Goal: Find specific page/section: Find specific page/section

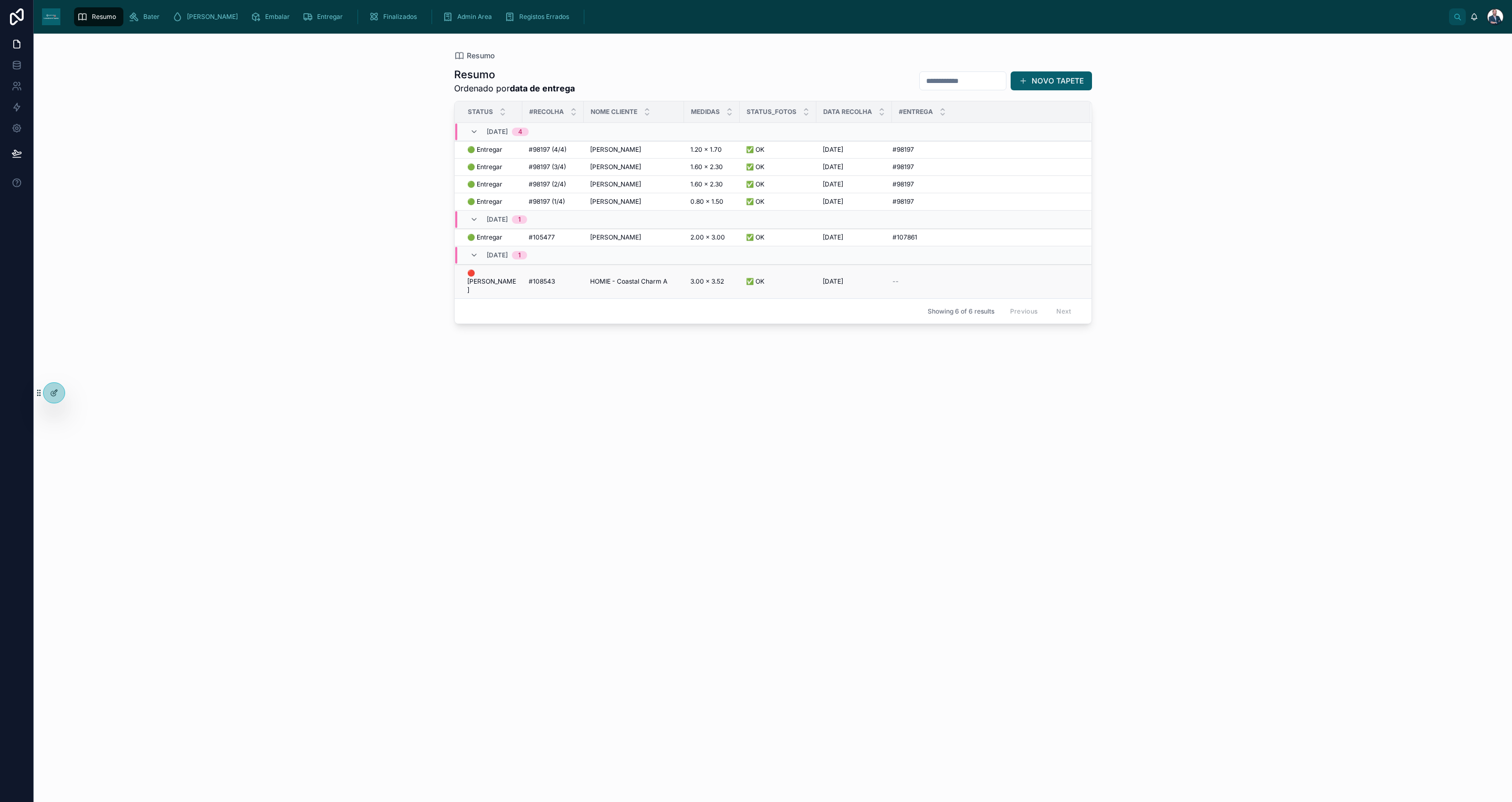
click at [606, 277] on span "HOMIE - Coastal Charm A" at bounding box center [629, 281] width 77 height 8
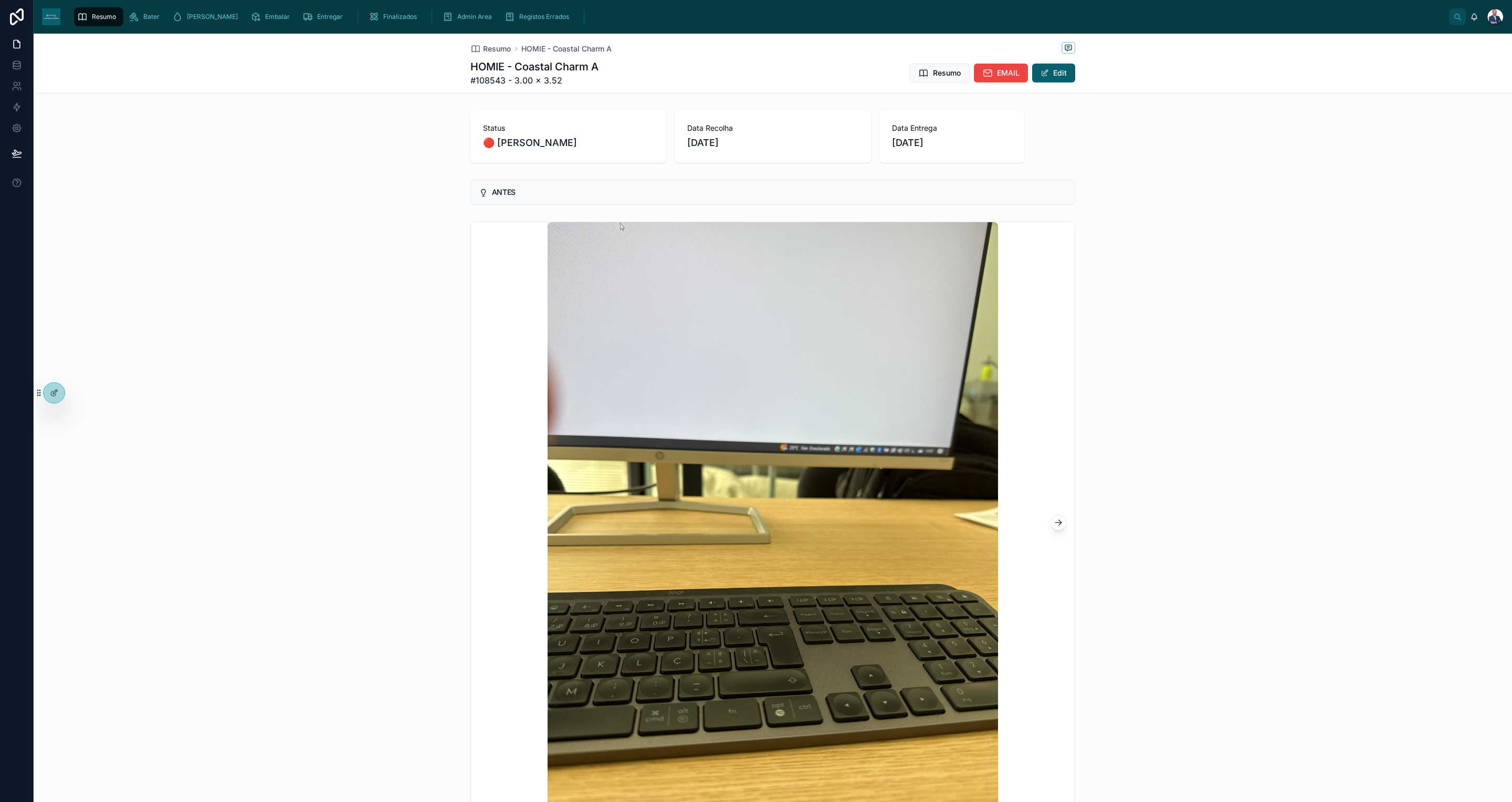
click at [1053, 527] on icon at bounding box center [1058, 522] width 11 height 11
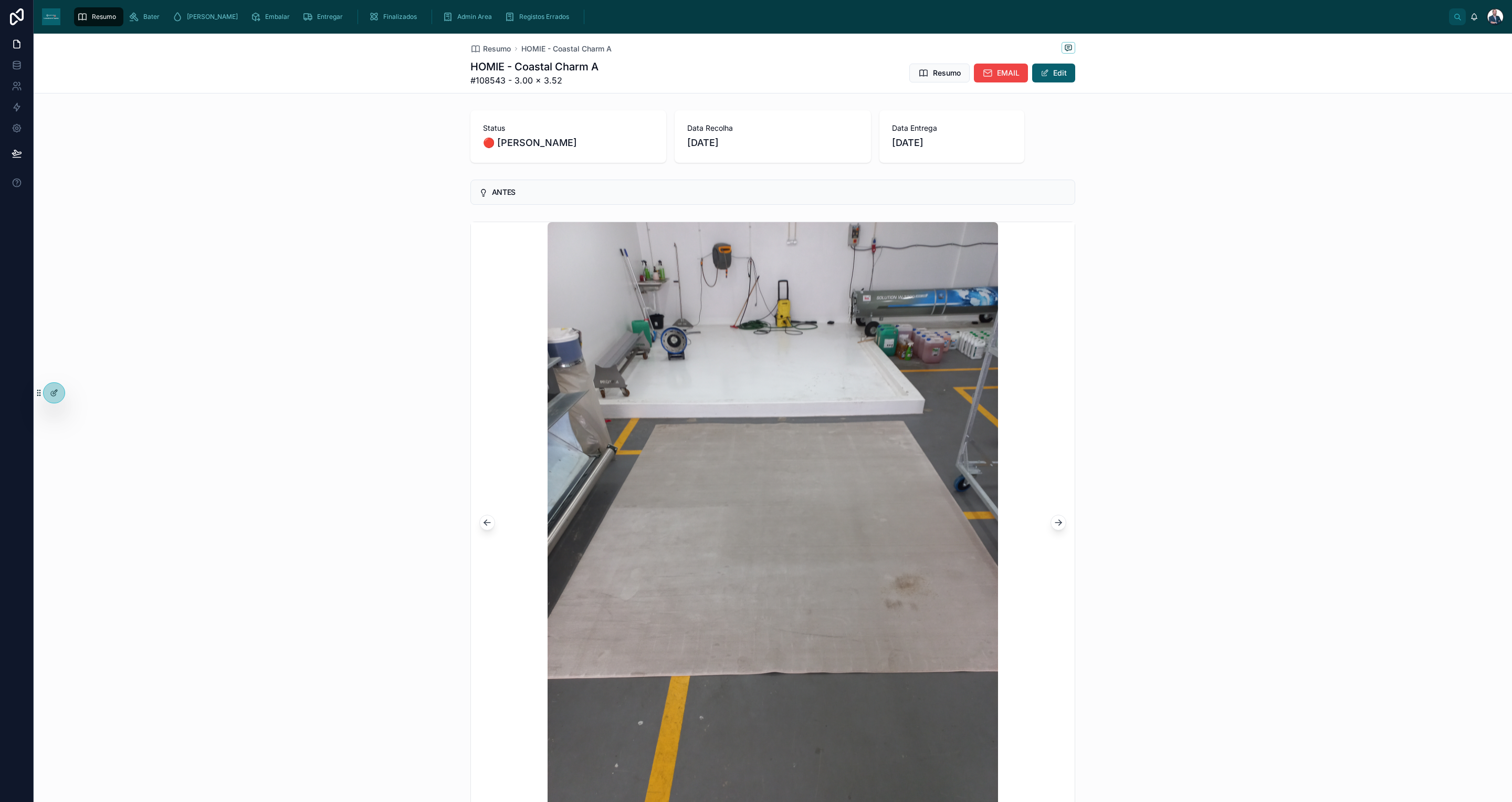
click at [1053, 527] on icon at bounding box center [1058, 522] width 11 height 11
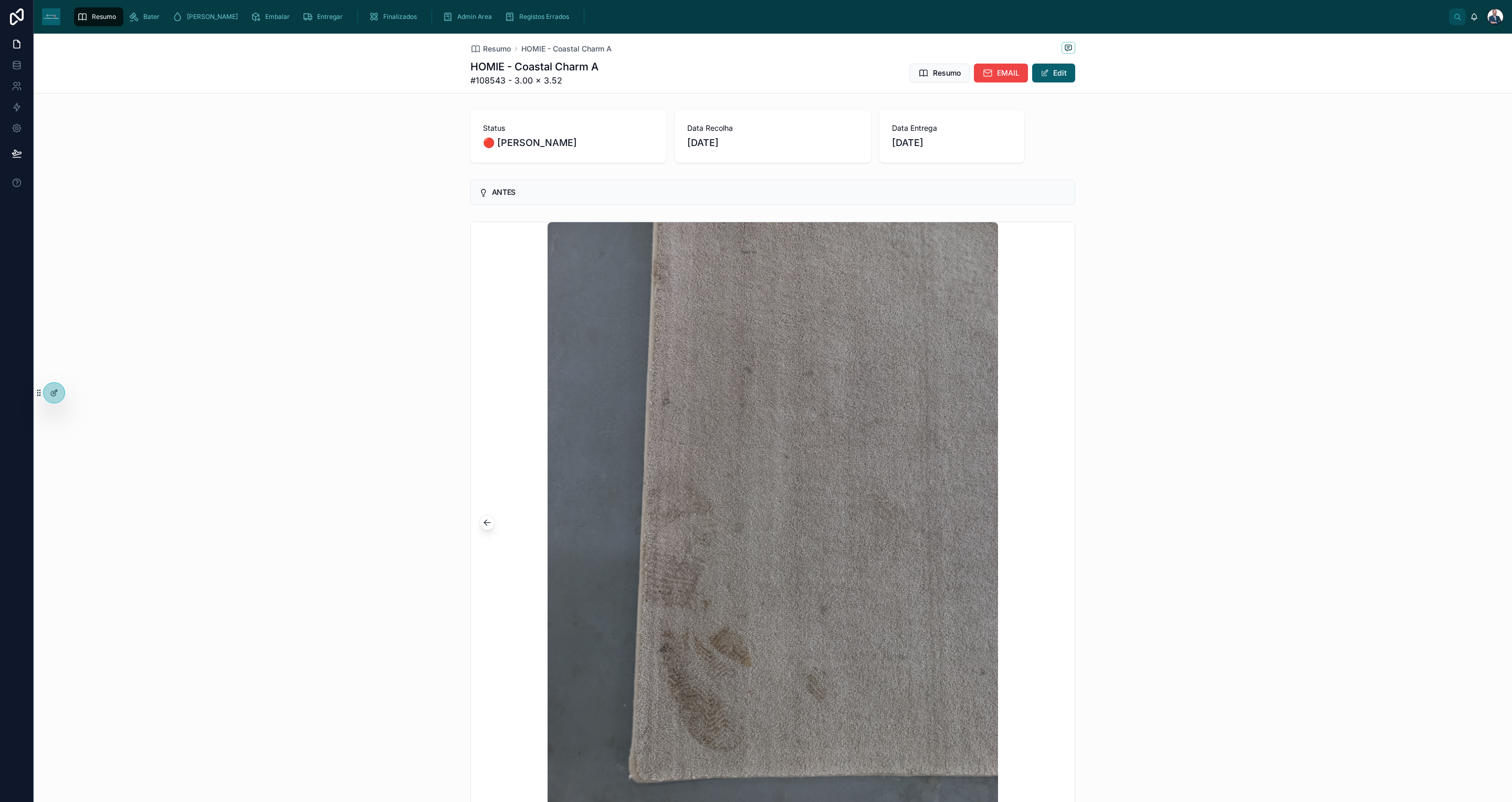
click at [1052, 526] on div at bounding box center [773, 522] width 604 height 600
click at [457, 19] on span "Admin Area" at bounding box center [475, 17] width 35 height 8
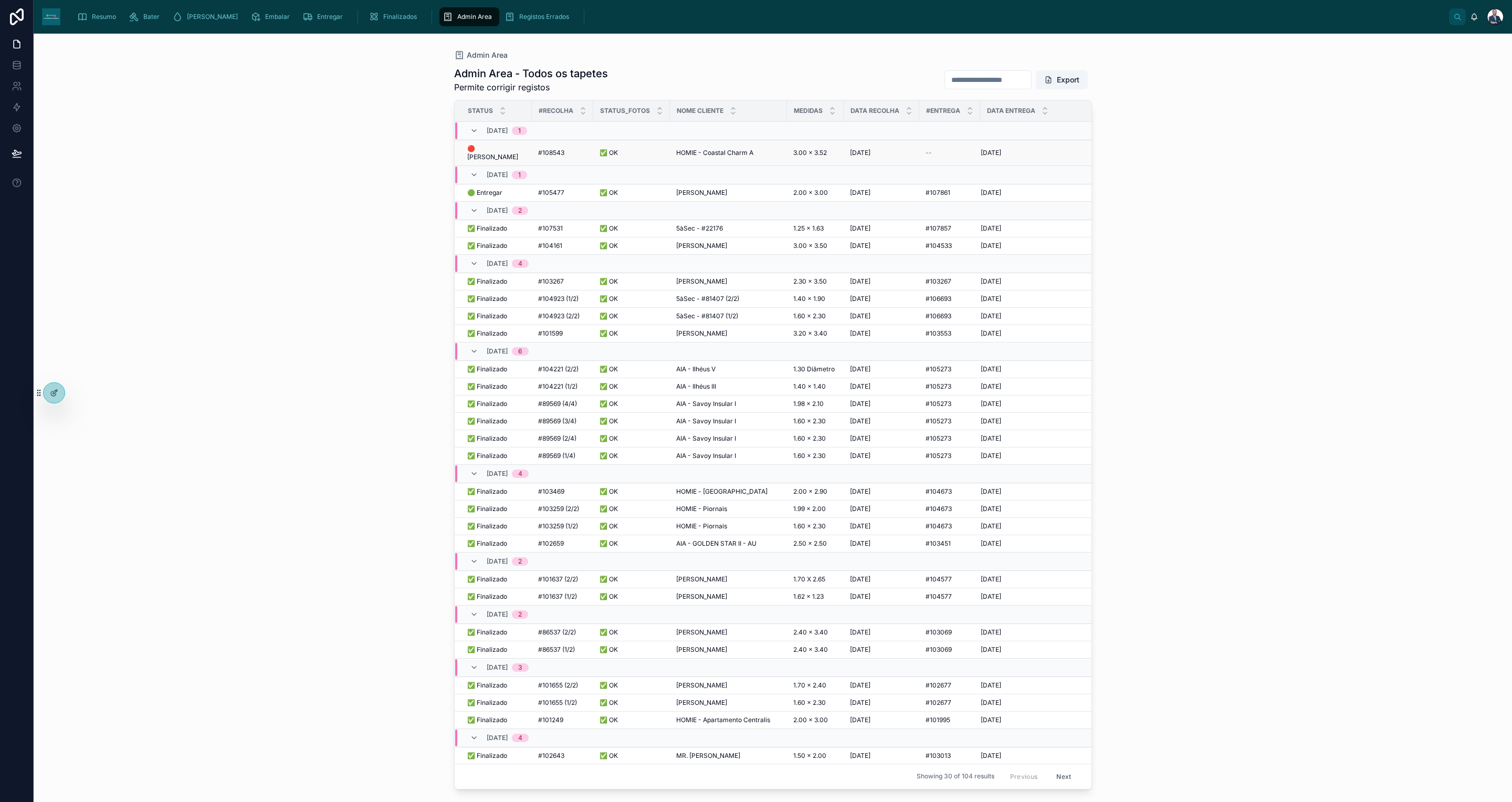
click at [565, 152] on div "#108543 #108543" at bounding box center [562, 153] width 49 height 8
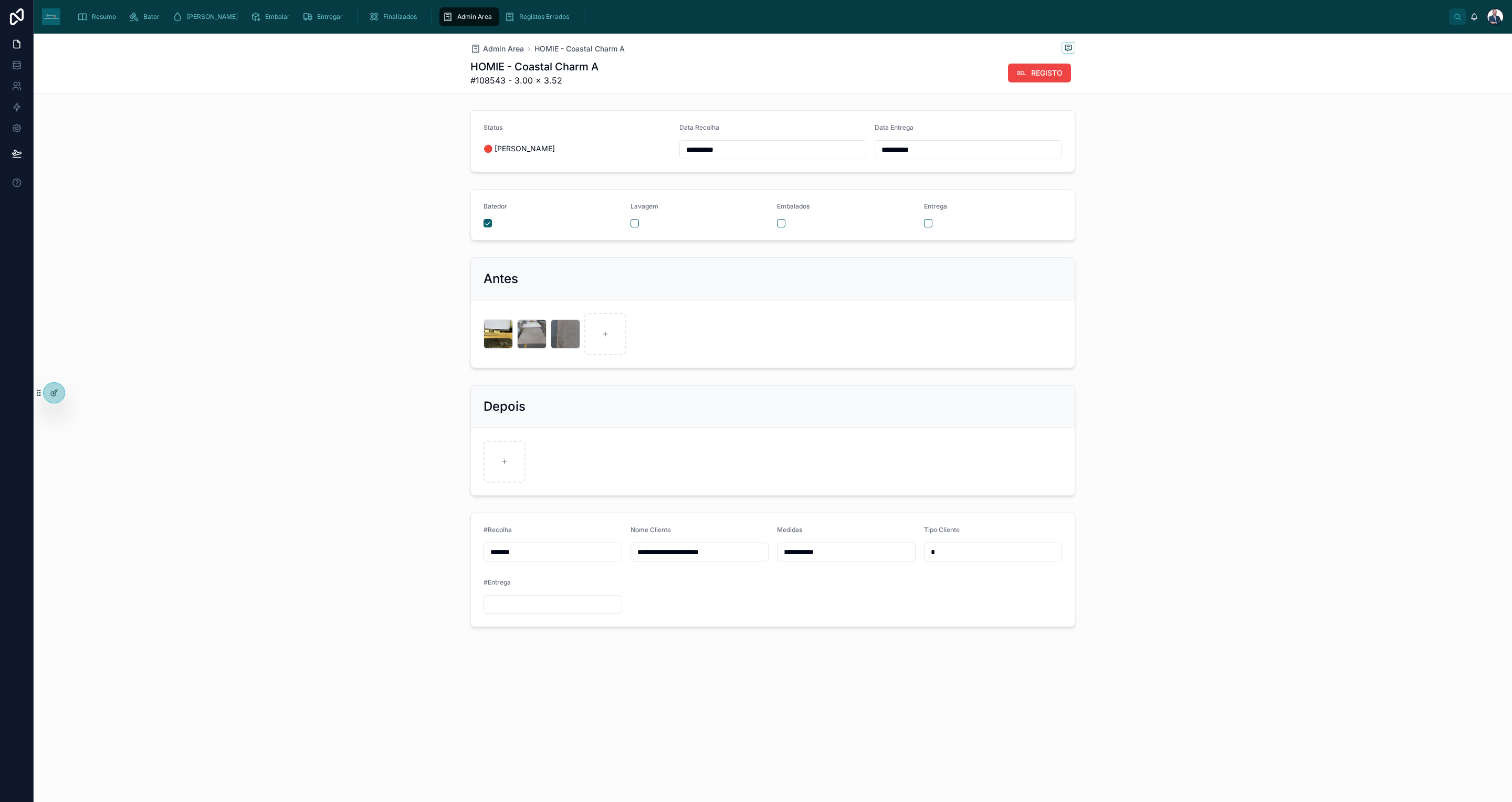
click at [500, 333] on div at bounding box center [498, 333] width 29 height 29
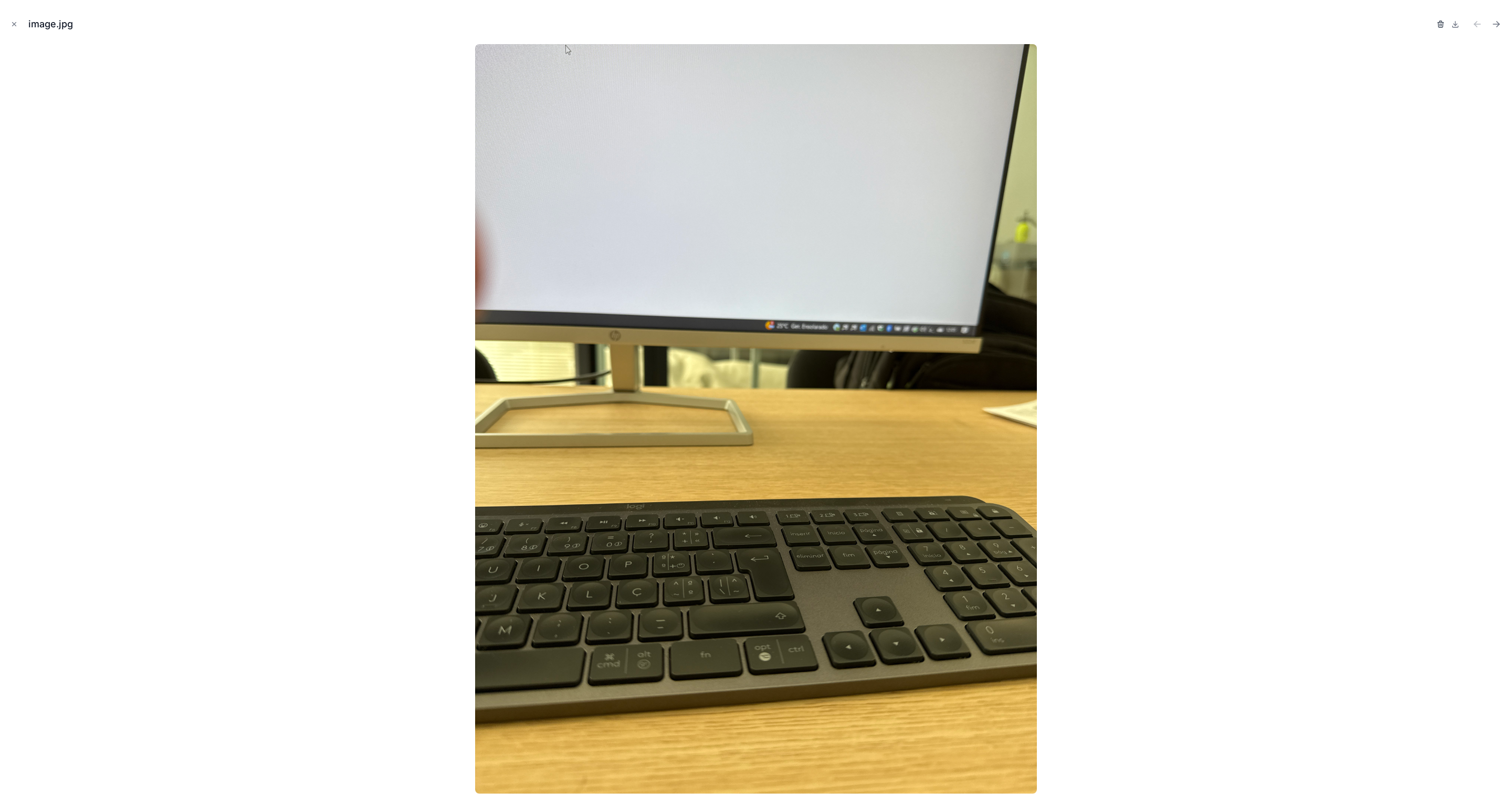
click at [1442, 20] on icon "button" at bounding box center [1440, 23] width 8 height 8
click at [1432, 26] on icon "button" at bounding box center [1430, 23] width 8 height 8
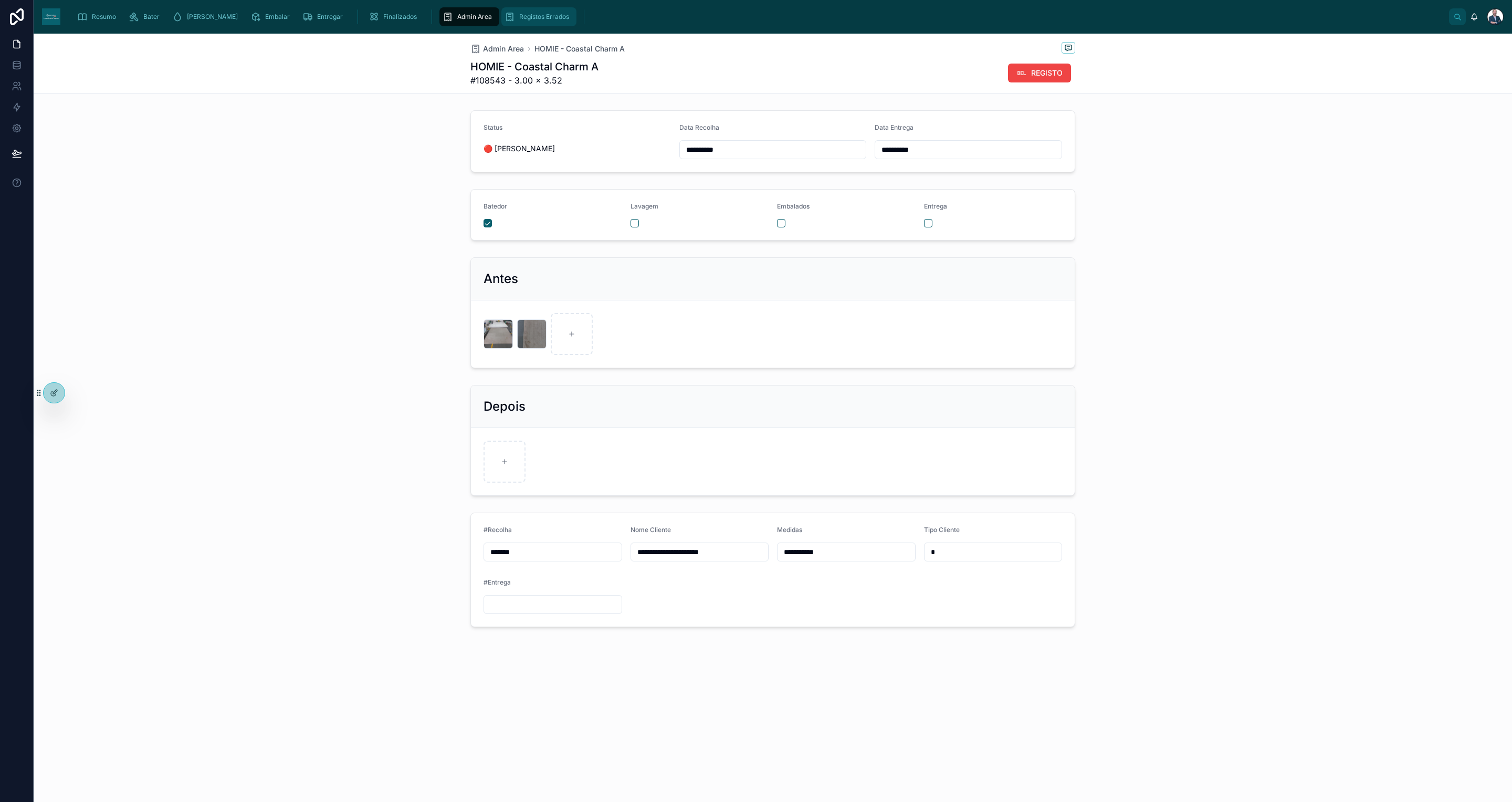
click at [501, 10] on link "Registos Errados" at bounding box center [538, 17] width 75 height 19
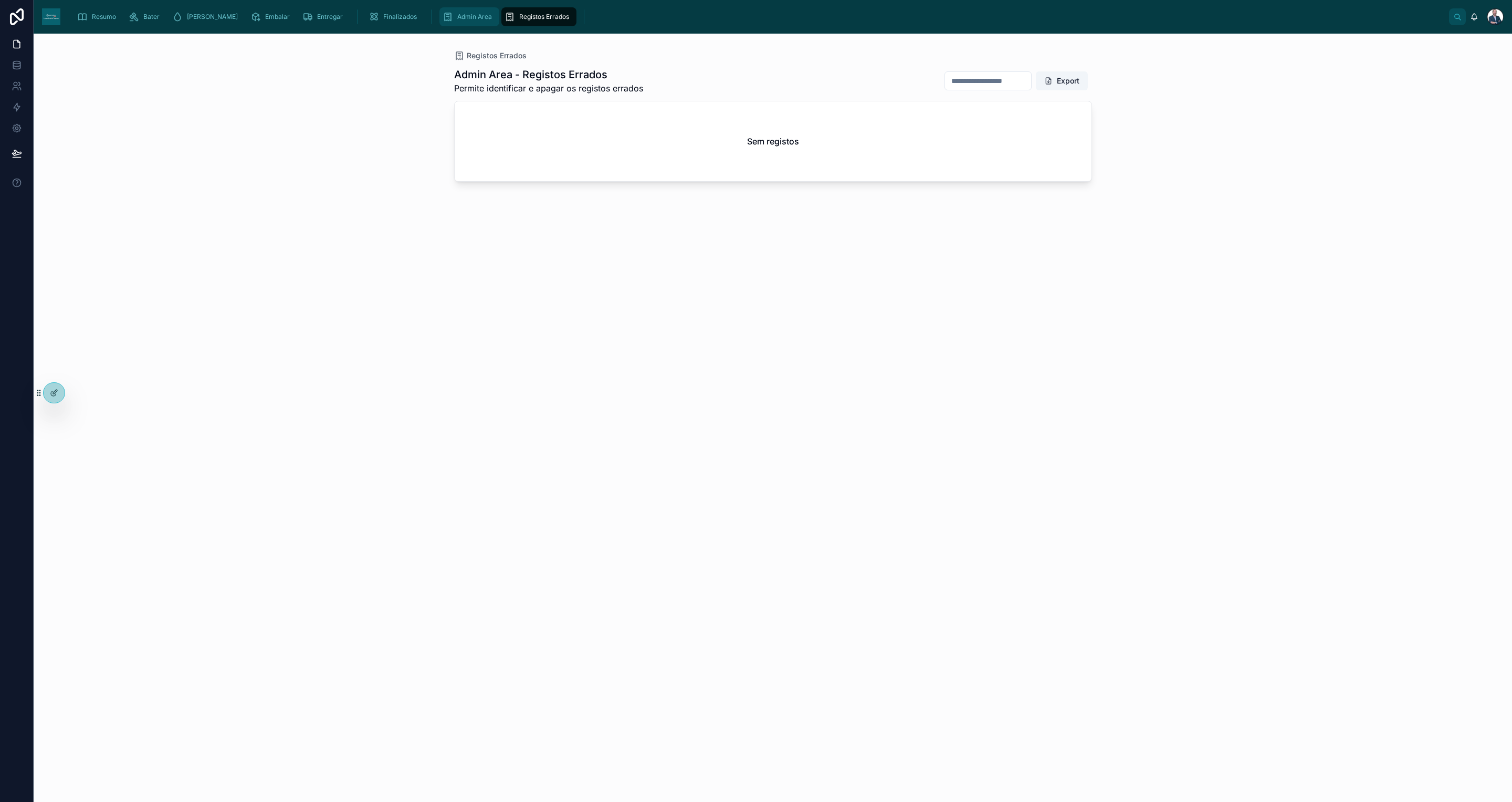
click at [457, 16] on span "Admin Area" at bounding box center [475, 17] width 35 height 8
click at [98, 17] on span "Resumo" at bounding box center [104, 17] width 24 height 8
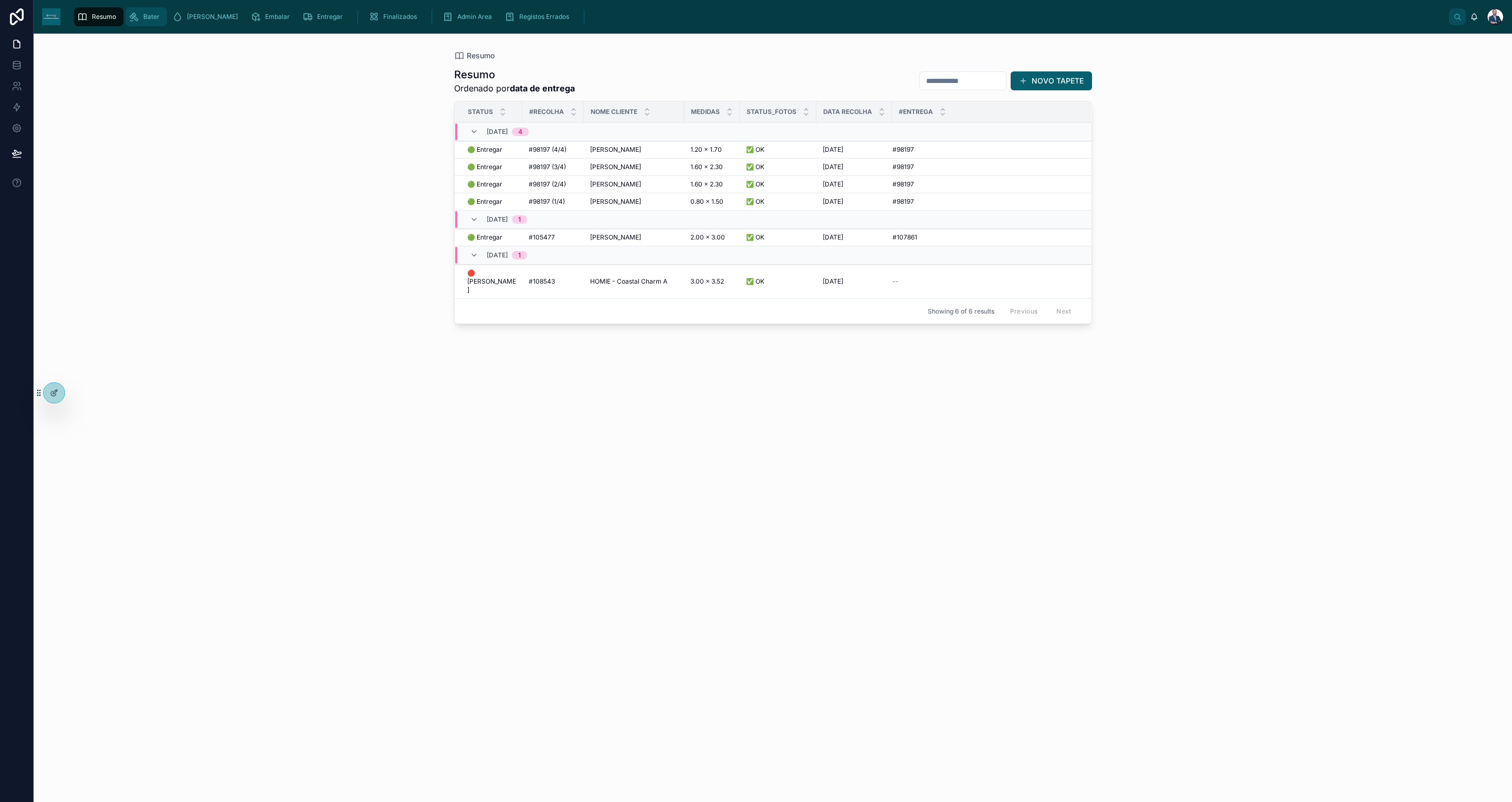
click at [152, 14] on span "Bater" at bounding box center [152, 17] width 17 height 8
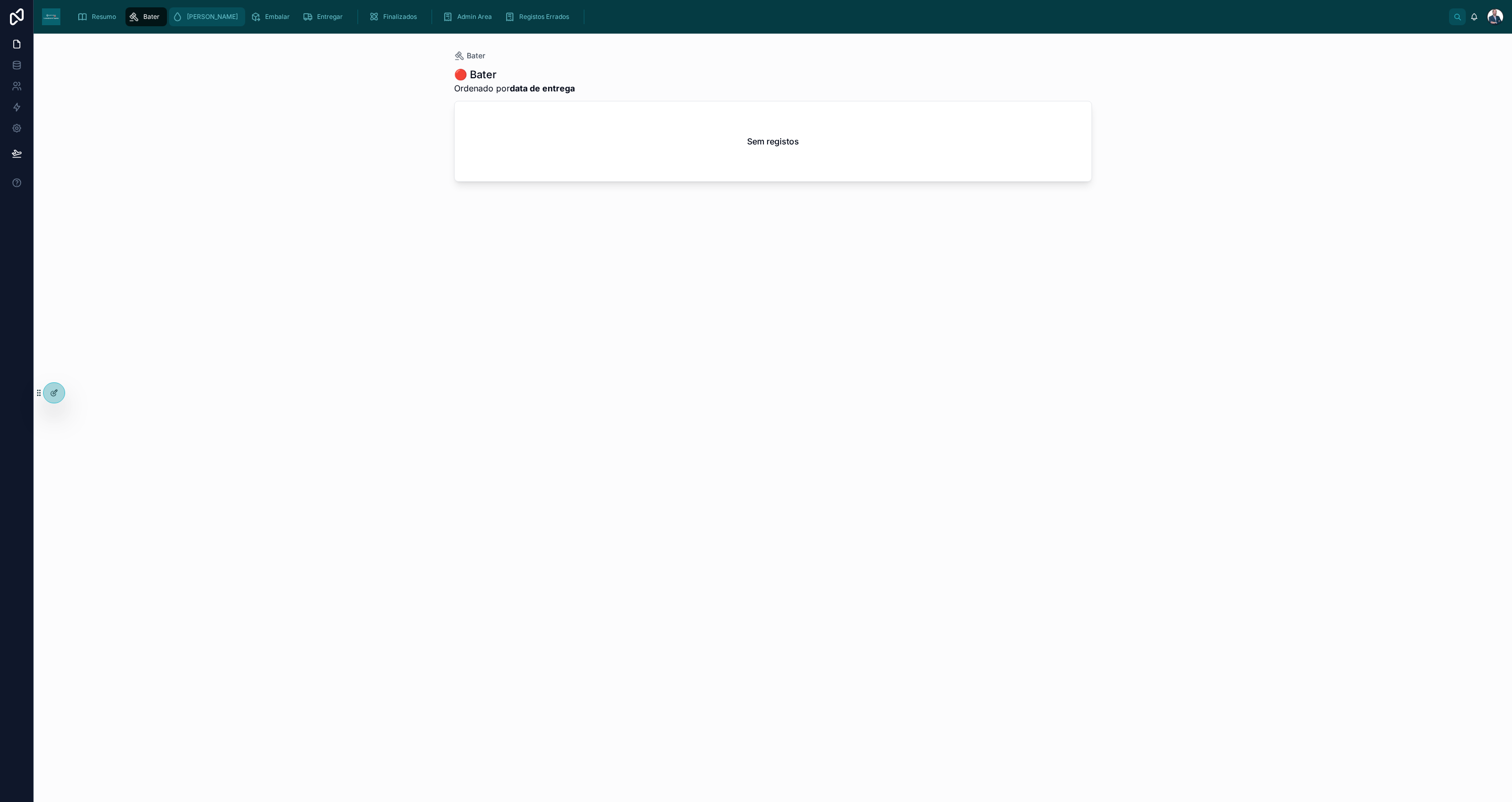
click at [188, 14] on span "[PERSON_NAME]" at bounding box center [212, 17] width 51 height 8
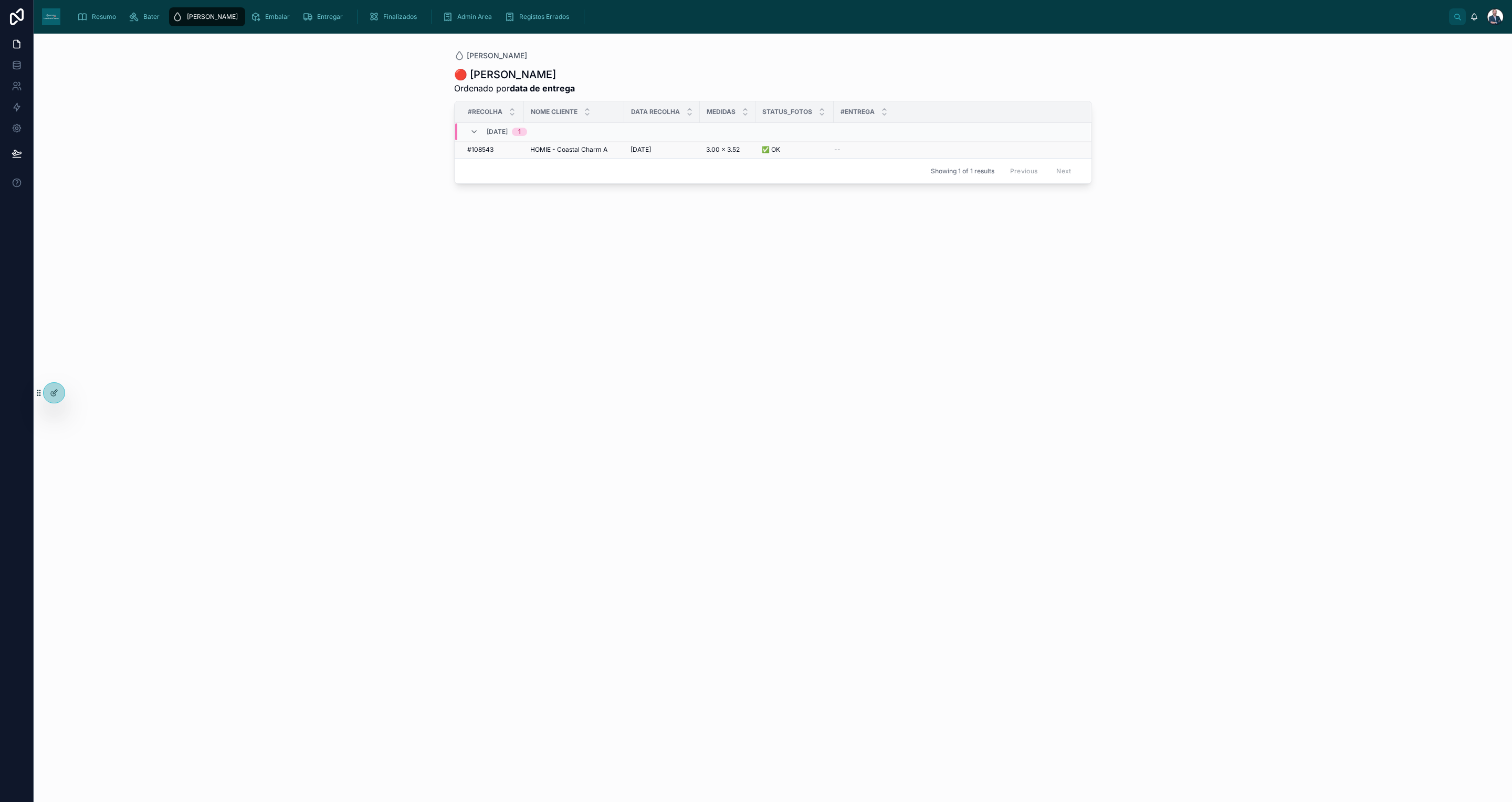
click at [594, 150] on span "HOMIE - Coastal Charm A" at bounding box center [569, 149] width 77 height 8
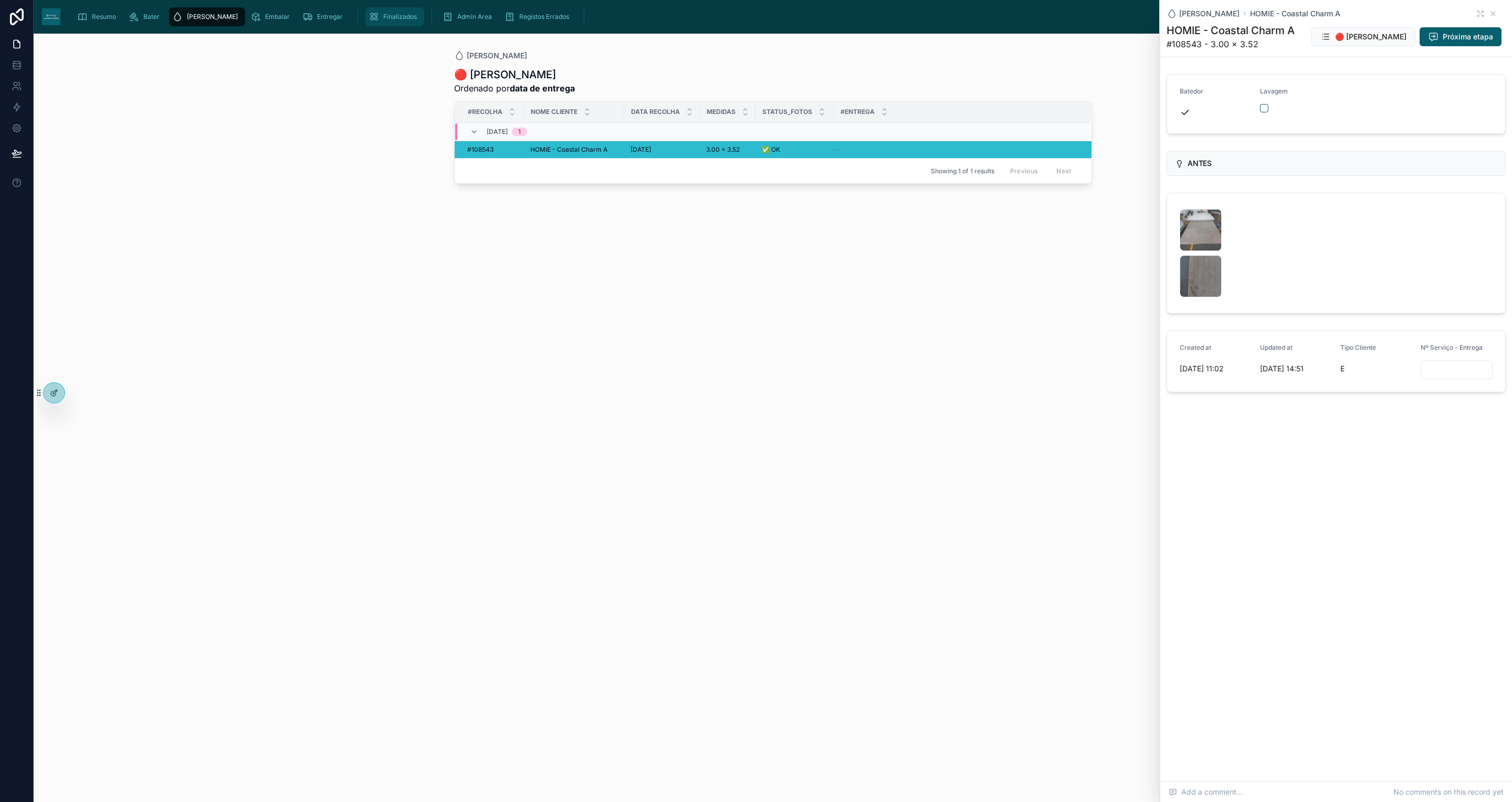
click at [369, 14] on icon "scrollable content" at bounding box center [374, 17] width 11 height 11
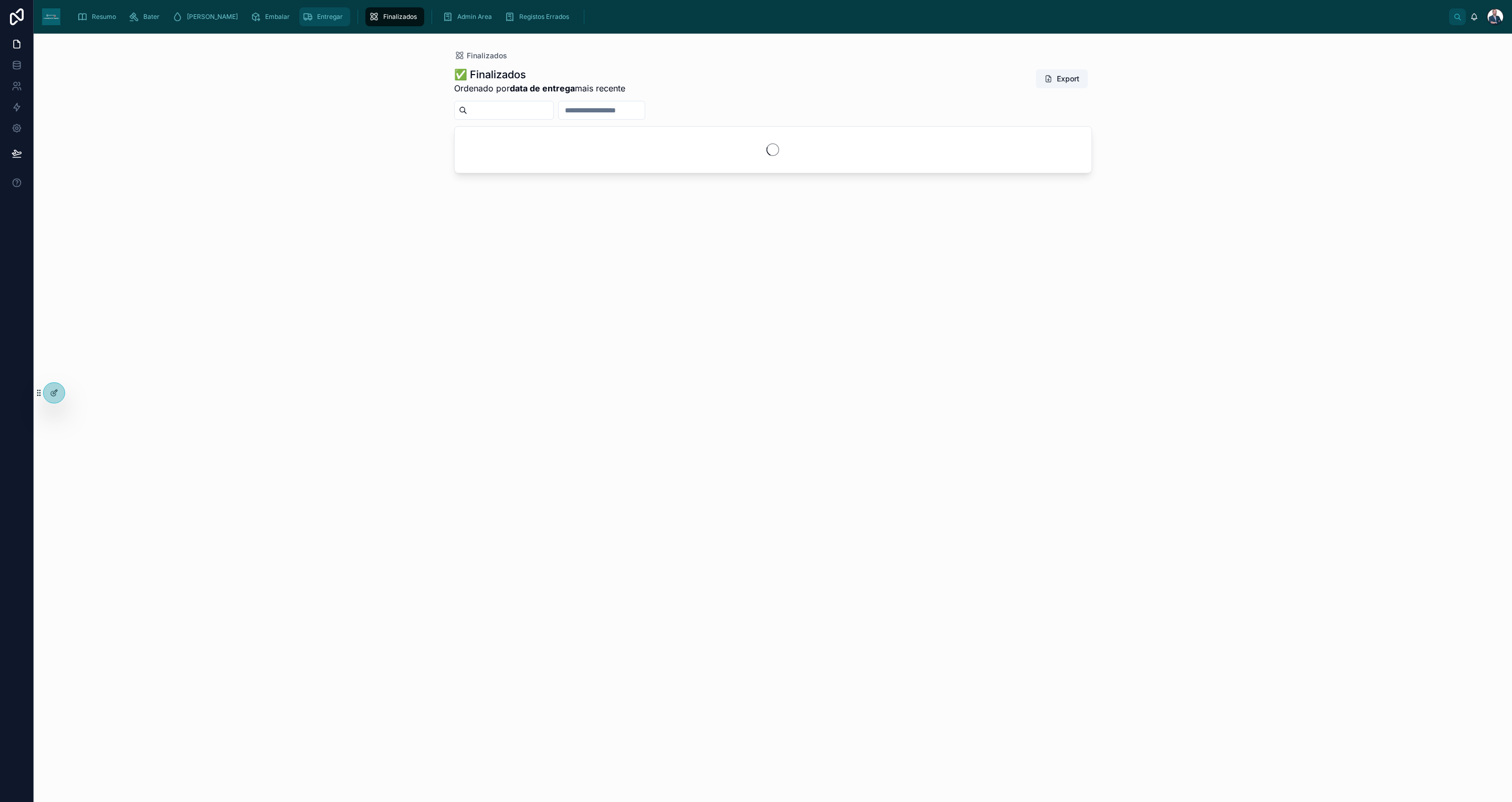
click at [302, 11] on icon "scrollable content" at bounding box center [308, 17] width 11 height 11
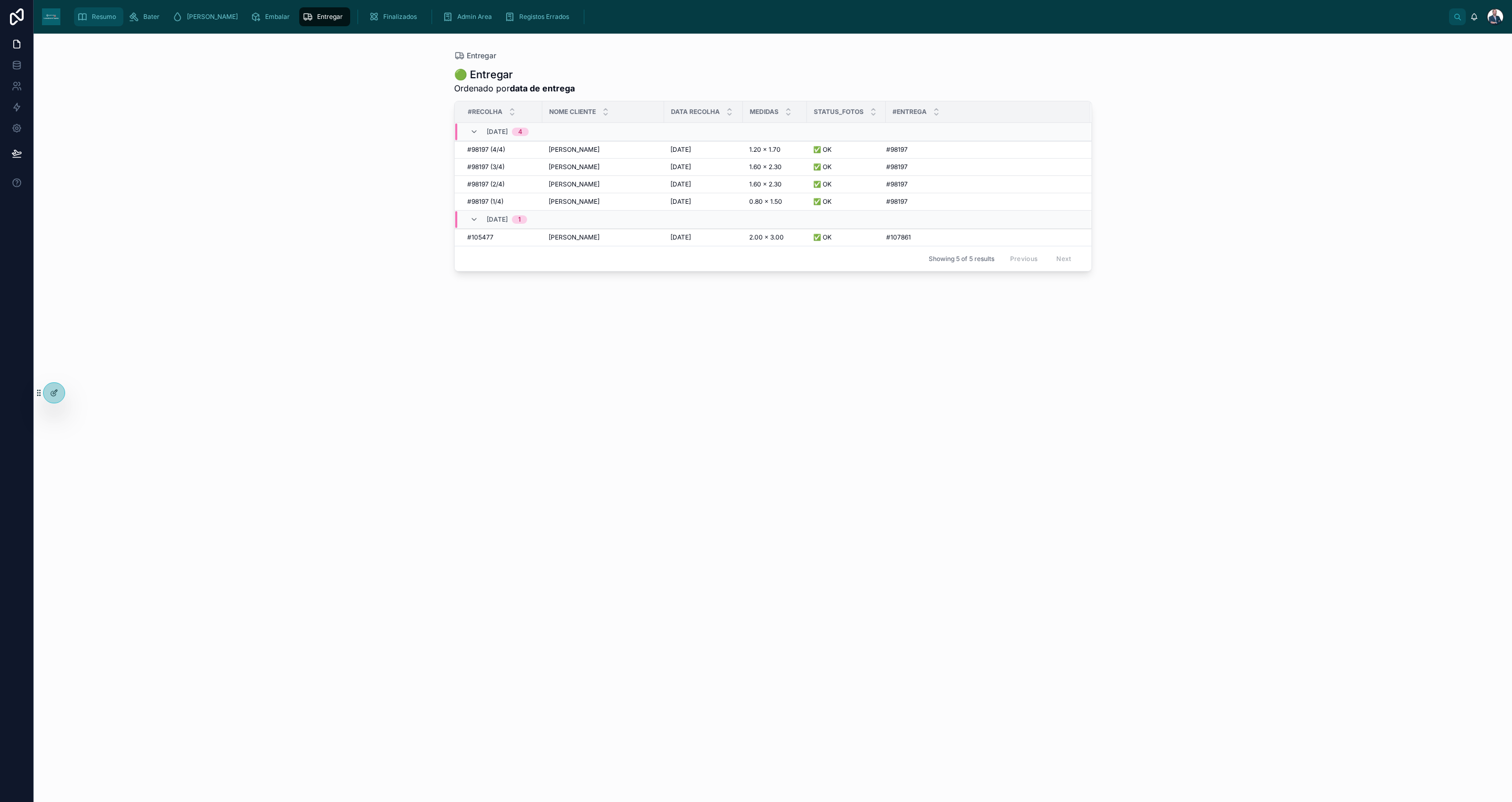
click at [115, 10] on div "Resumo" at bounding box center [98, 17] width 43 height 17
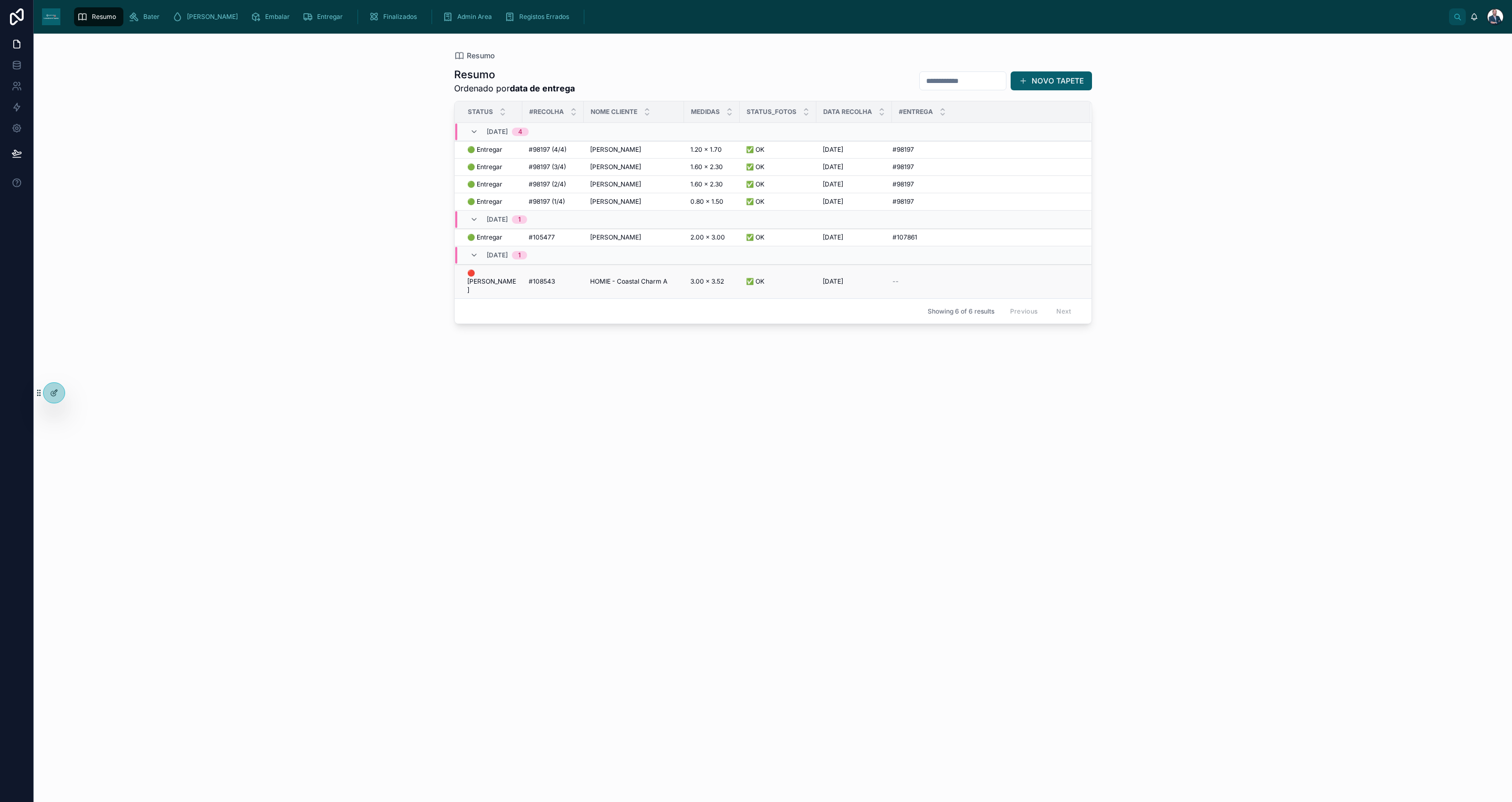
click at [632, 277] on span "HOMIE - Coastal Charm A" at bounding box center [629, 281] width 77 height 8
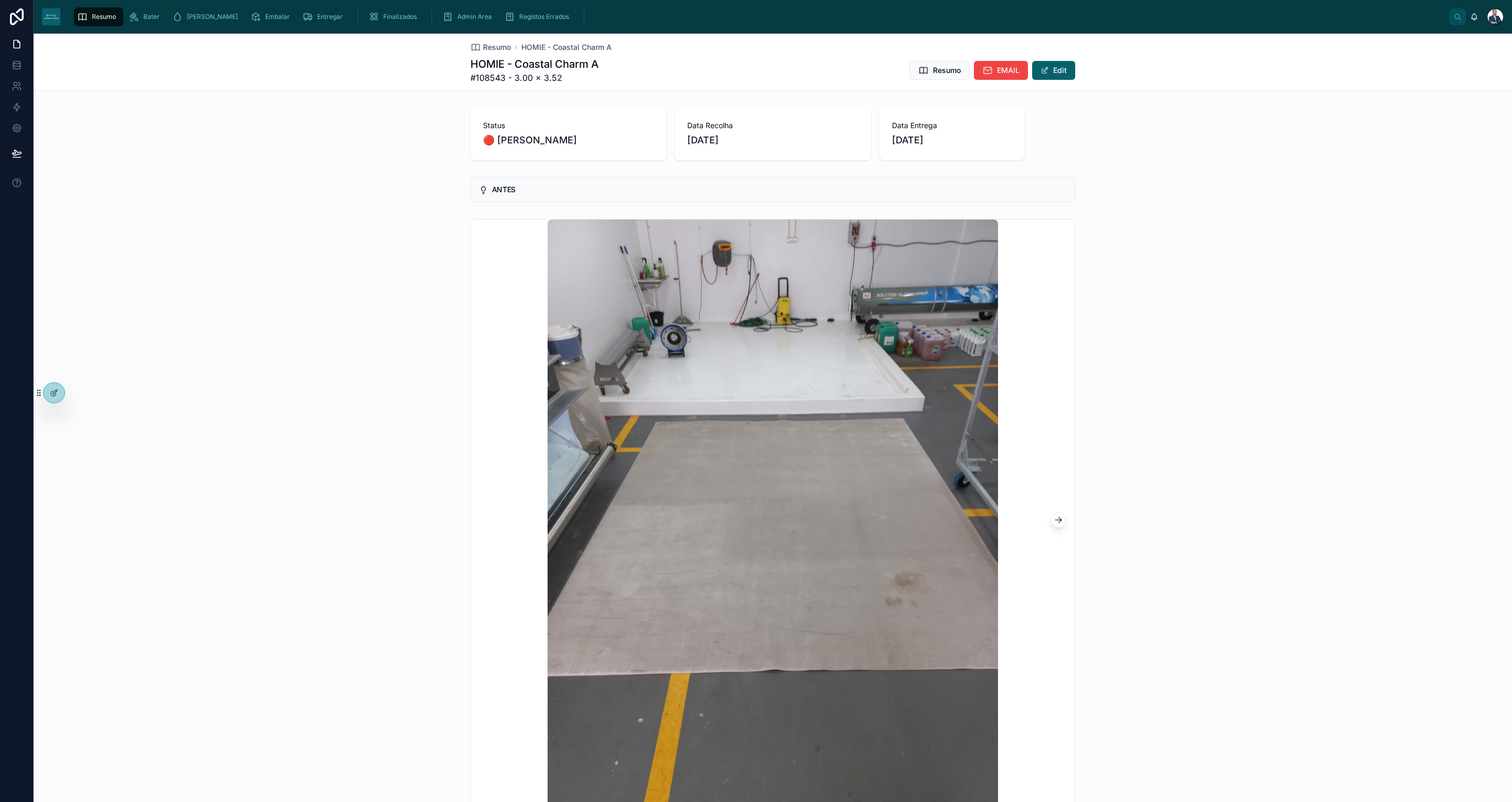
scroll to position [79, 0]
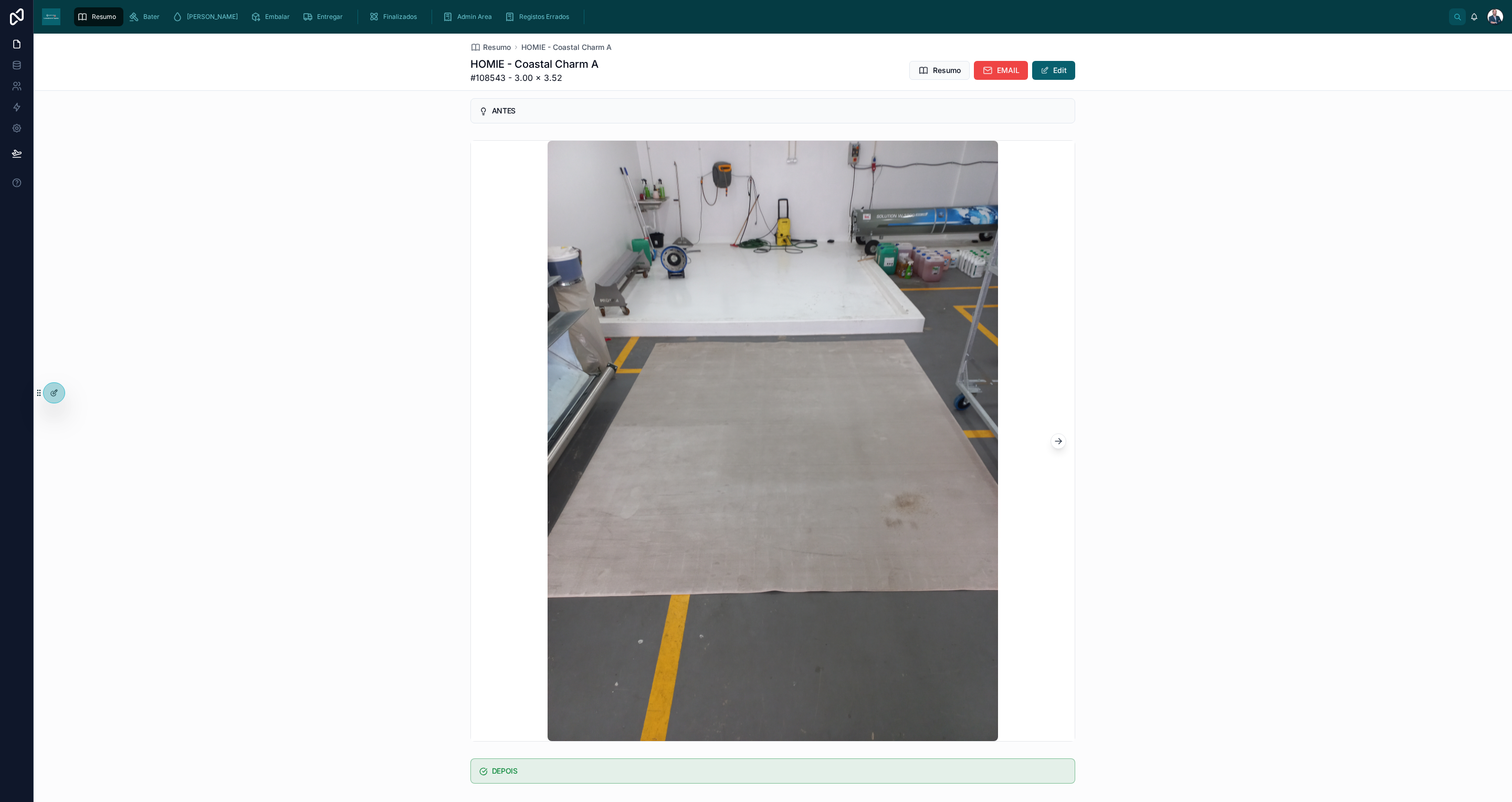
click at [1058, 441] on button at bounding box center [1058, 441] width 16 height 16
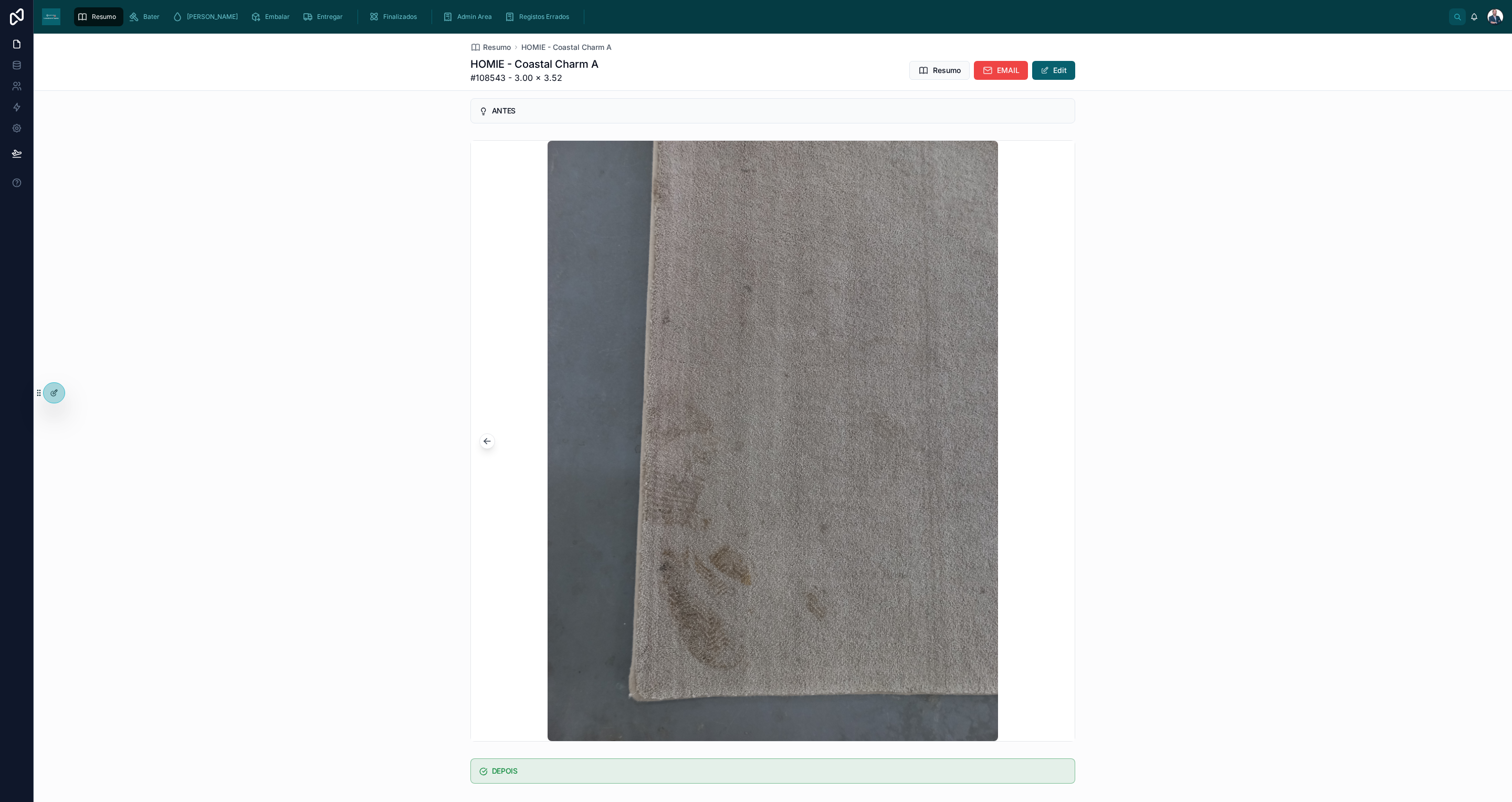
click at [485, 441] on icon at bounding box center [488, 441] width 11 height 11
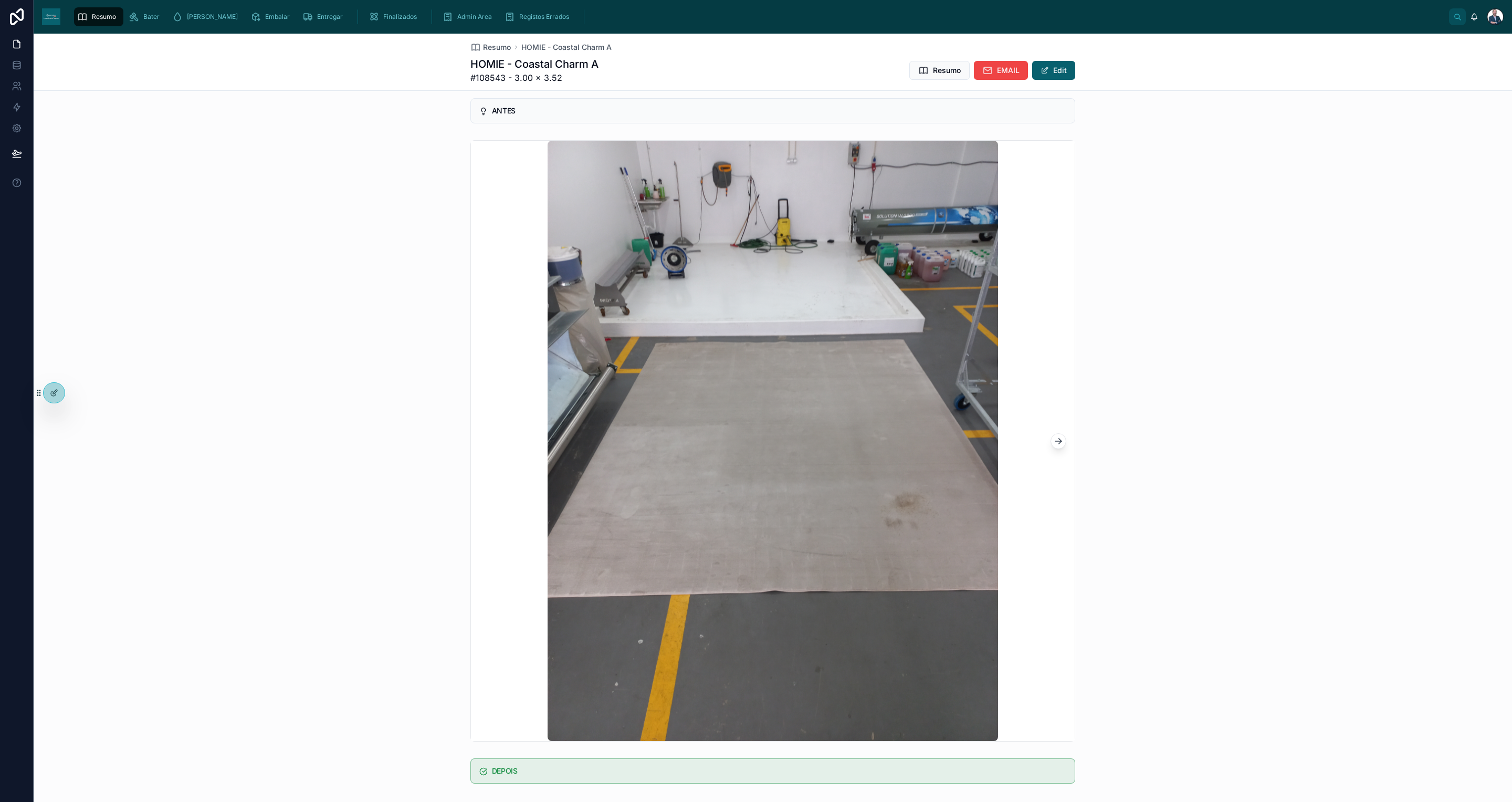
click at [485, 441] on div at bounding box center [773, 441] width 604 height 600
click at [395, 434] on div at bounding box center [773, 441] width 1479 height 609
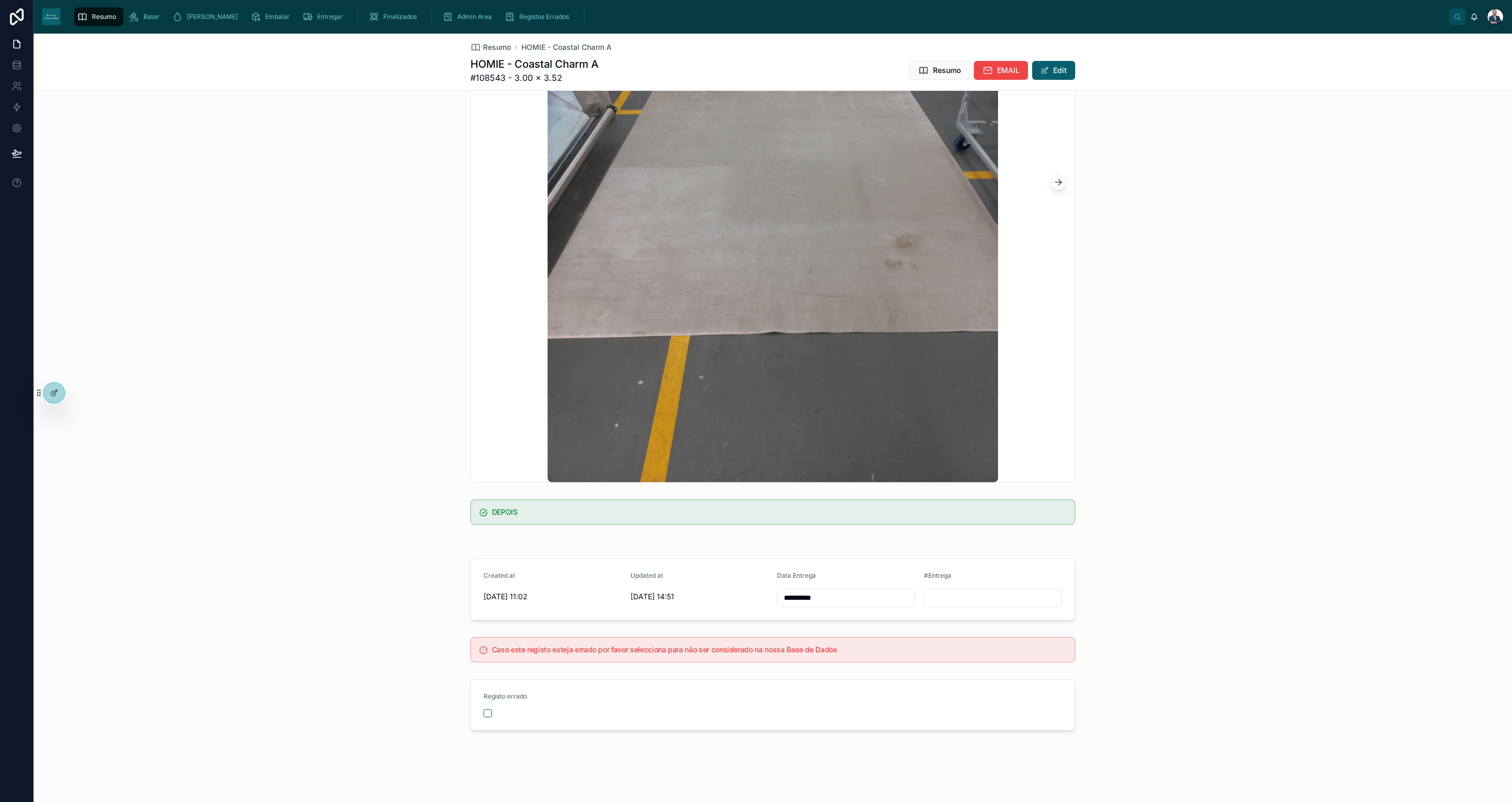
scroll to position [0, 0]
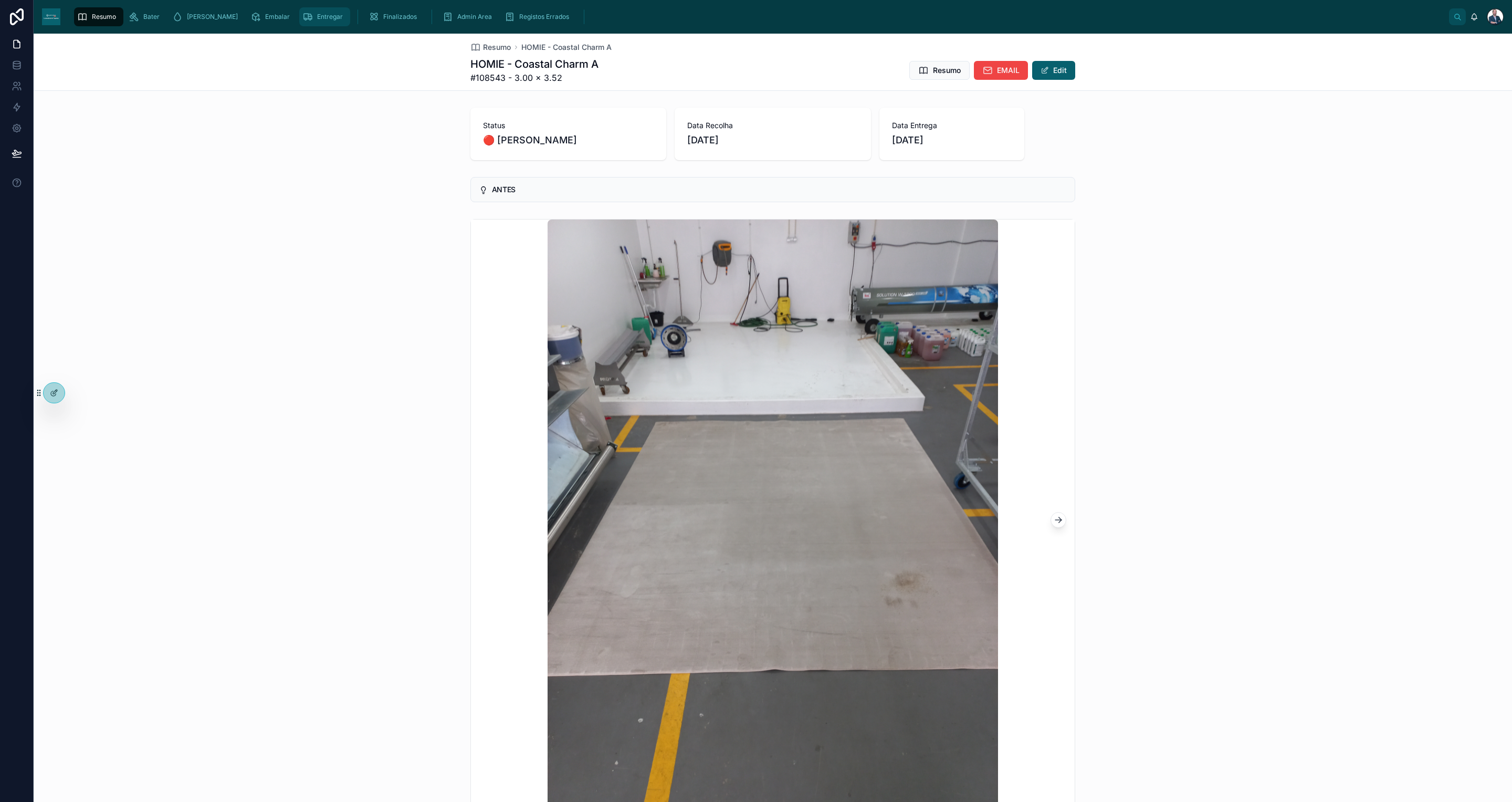
click at [318, 14] on span "Entregar" at bounding box center [330, 17] width 26 height 8
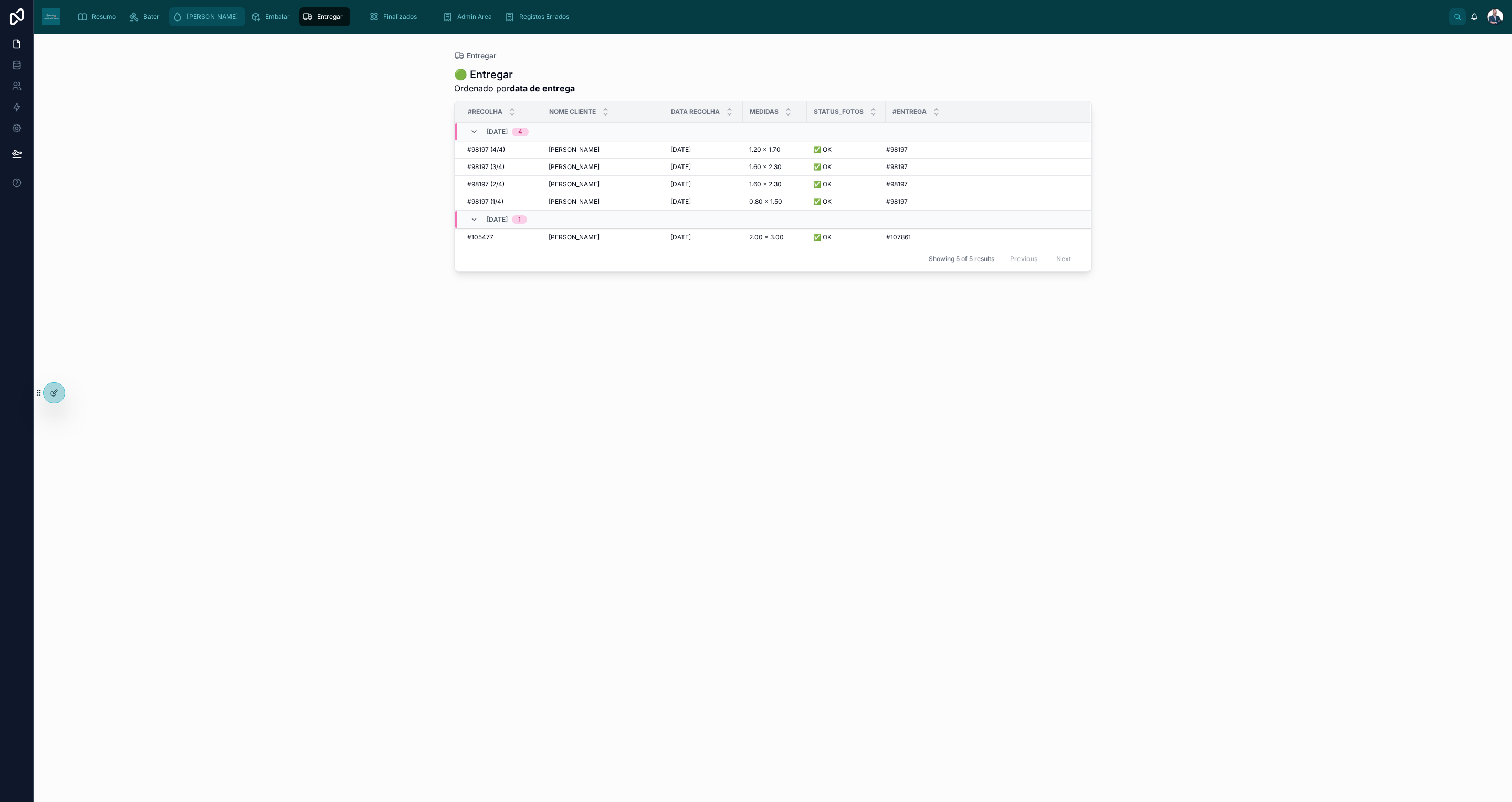
click at [183, 17] on div "[PERSON_NAME]" at bounding box center [207, 17] width 70 height 17
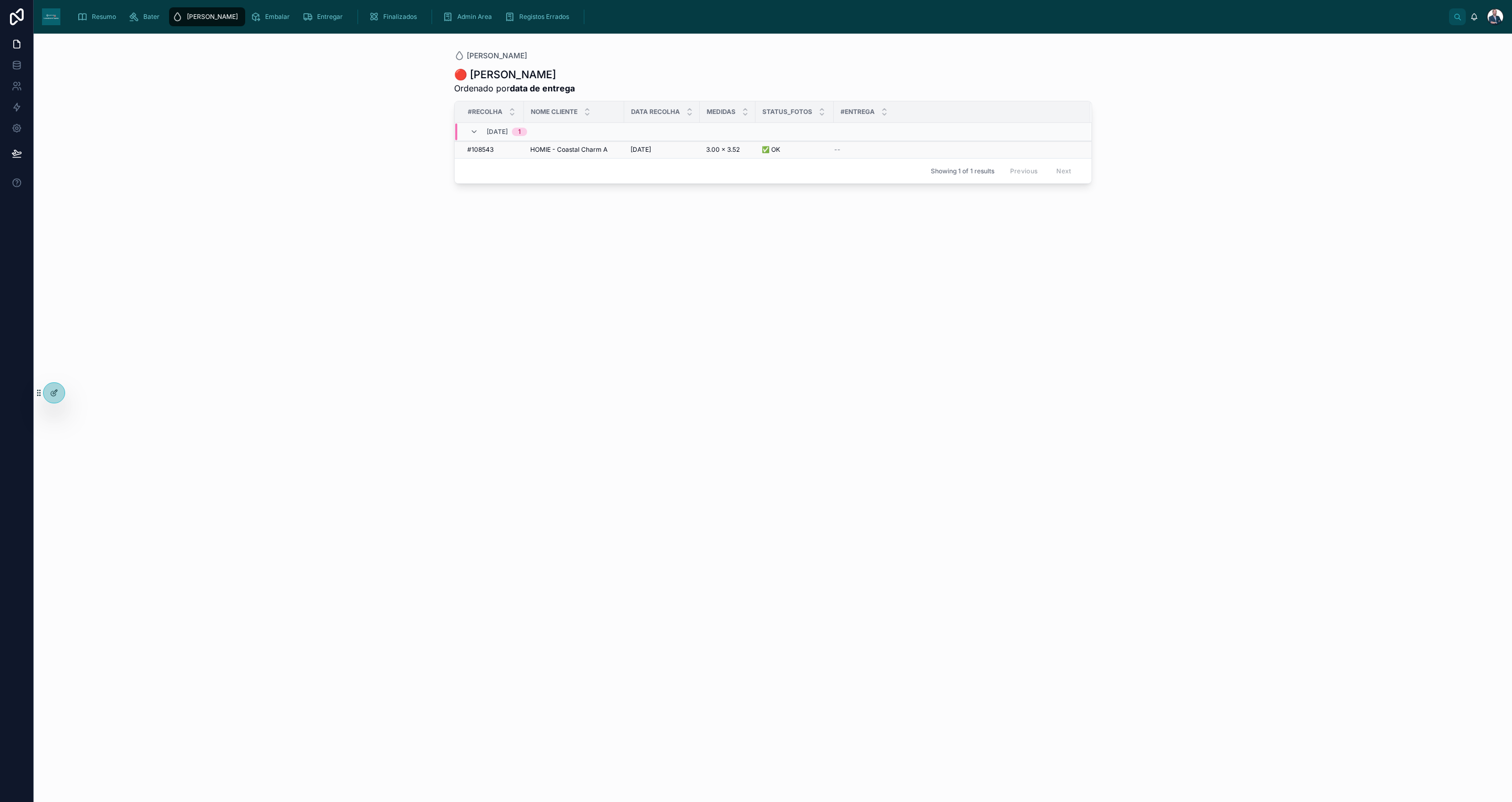
click at [719, 153] on span "3.00 x 3.52" at bounding box center [723, 149] width 33 height 8
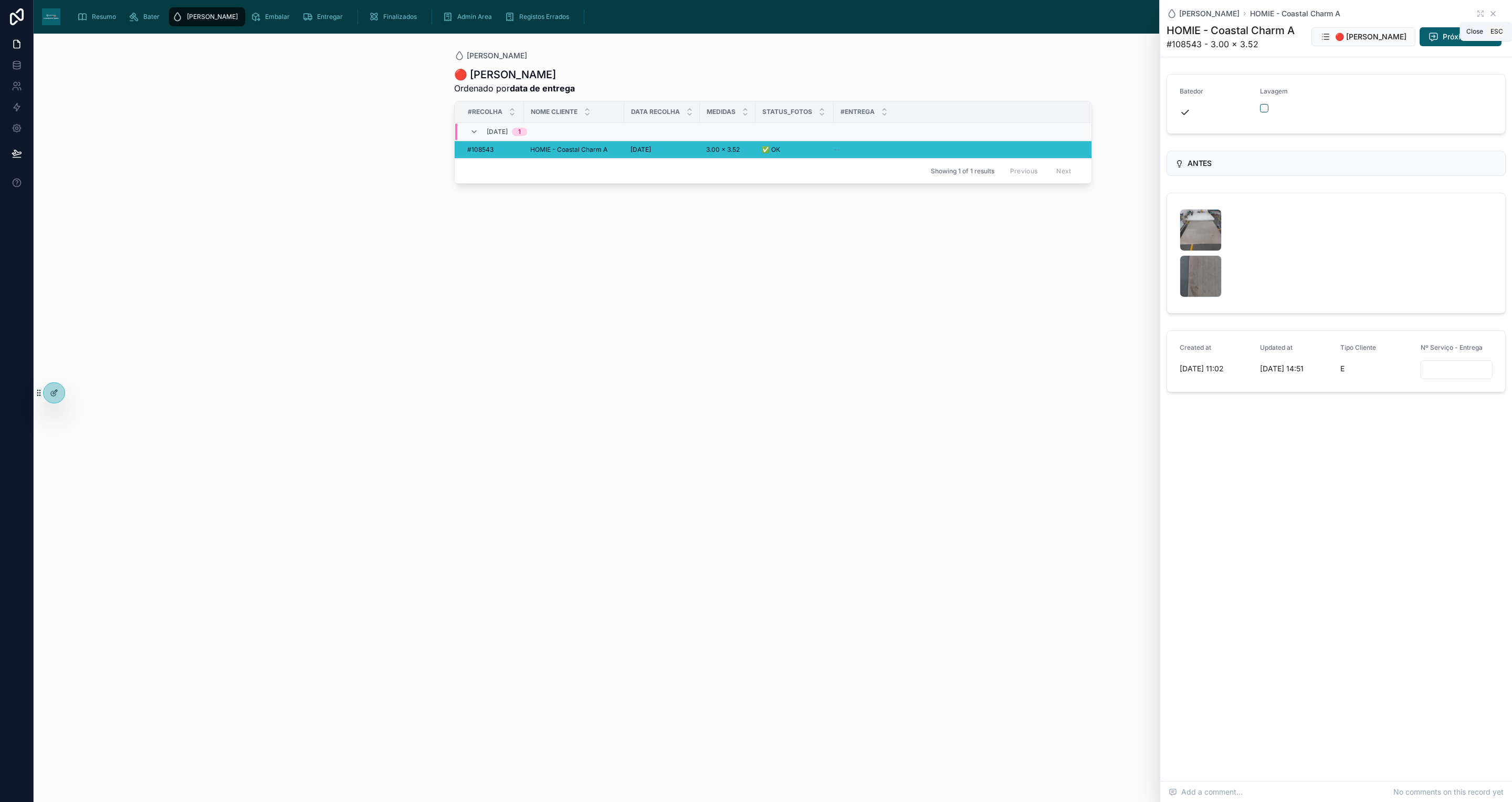
click at [1497, 14] on icon at bounding box center [1493, 14] width 8 height 8
